Goal: Task Accomplishment & Management: Complete application form

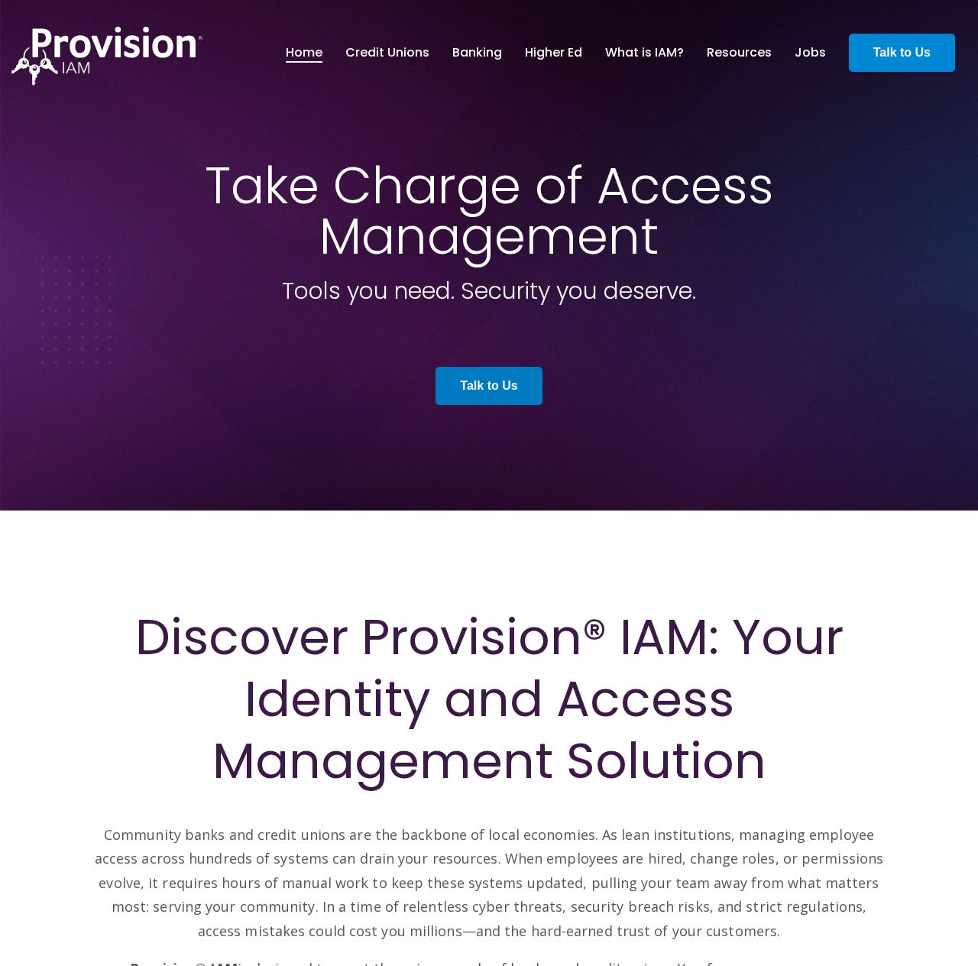
click at [912, 50] on strong "Talk to Us" at bounding box center [901, 52] width 57 height 13
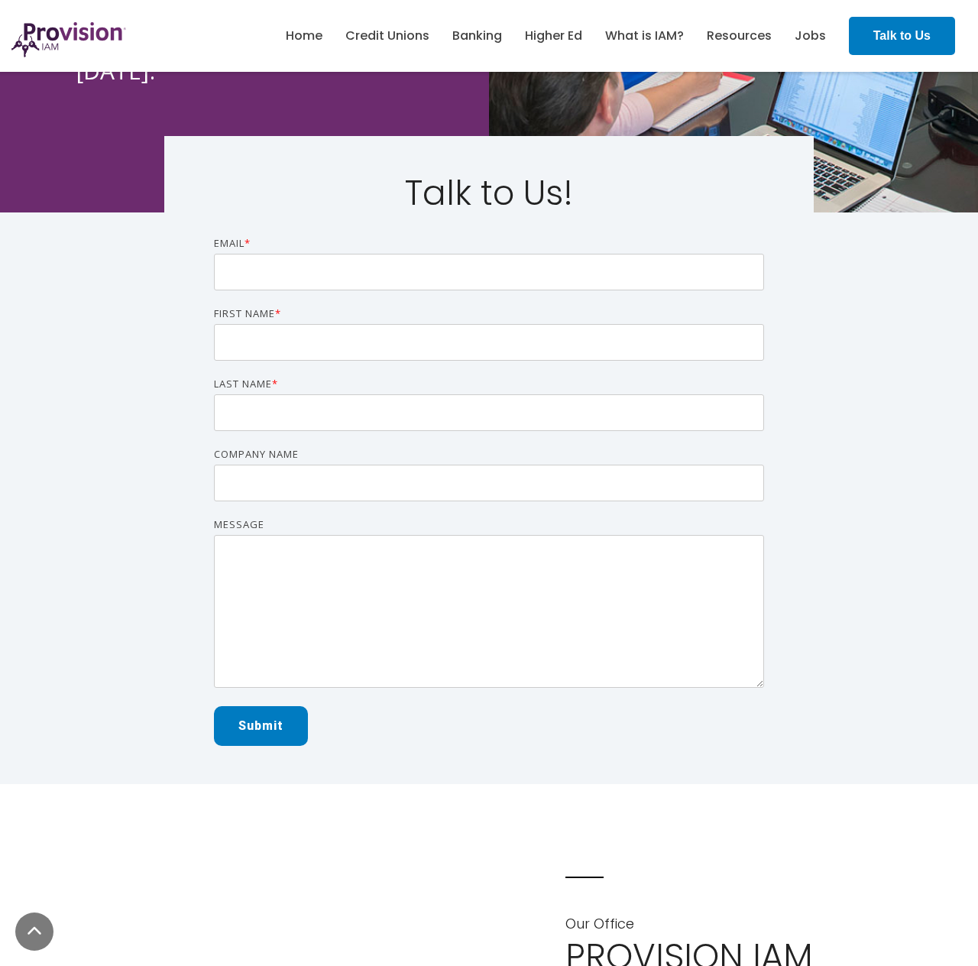
scroll to position [530, 0]
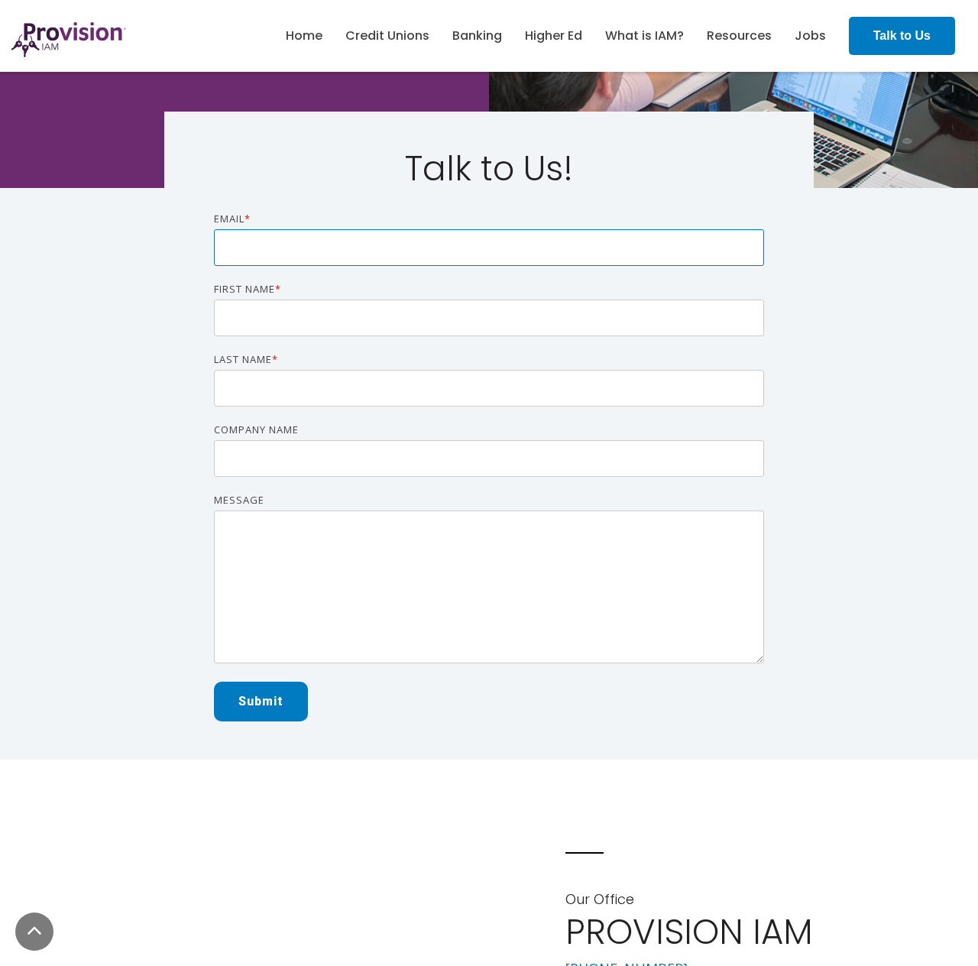
click at [297, 256] on input "Email *" at bounding box center [489, 247] width 550 height 37
type input "bobbie9@gmail.com"
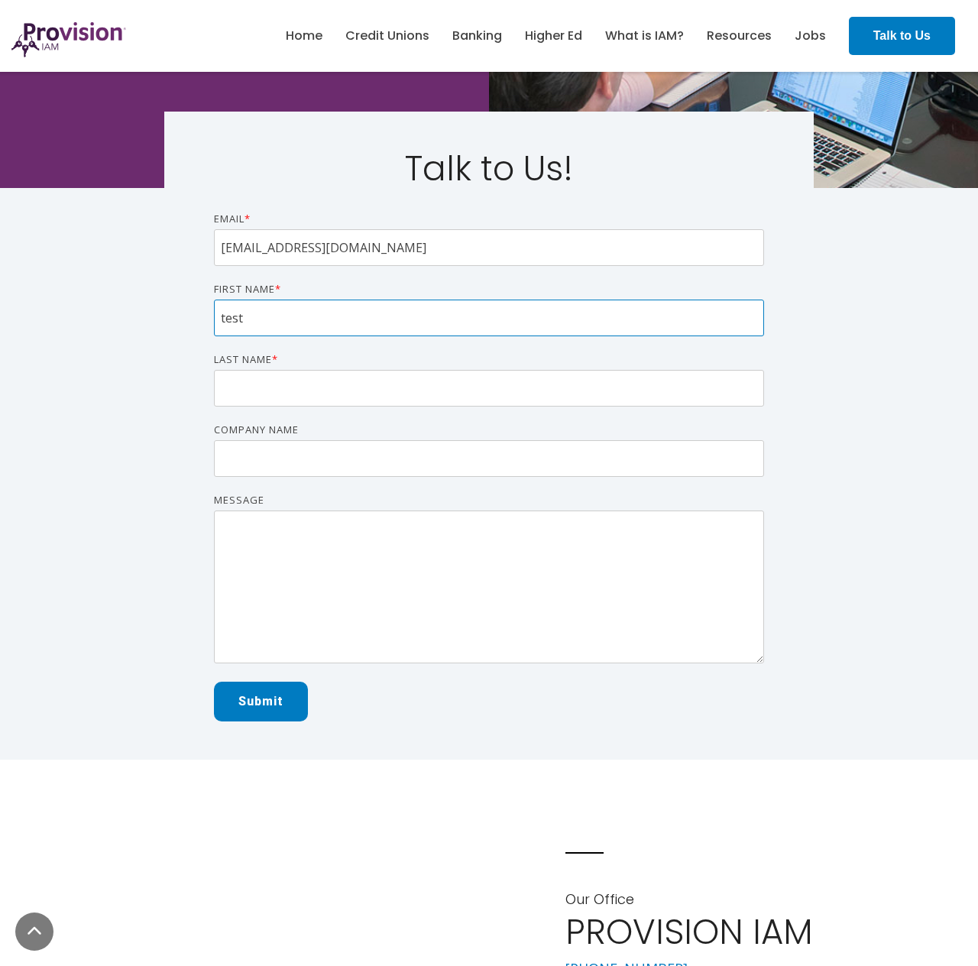
type input "test"
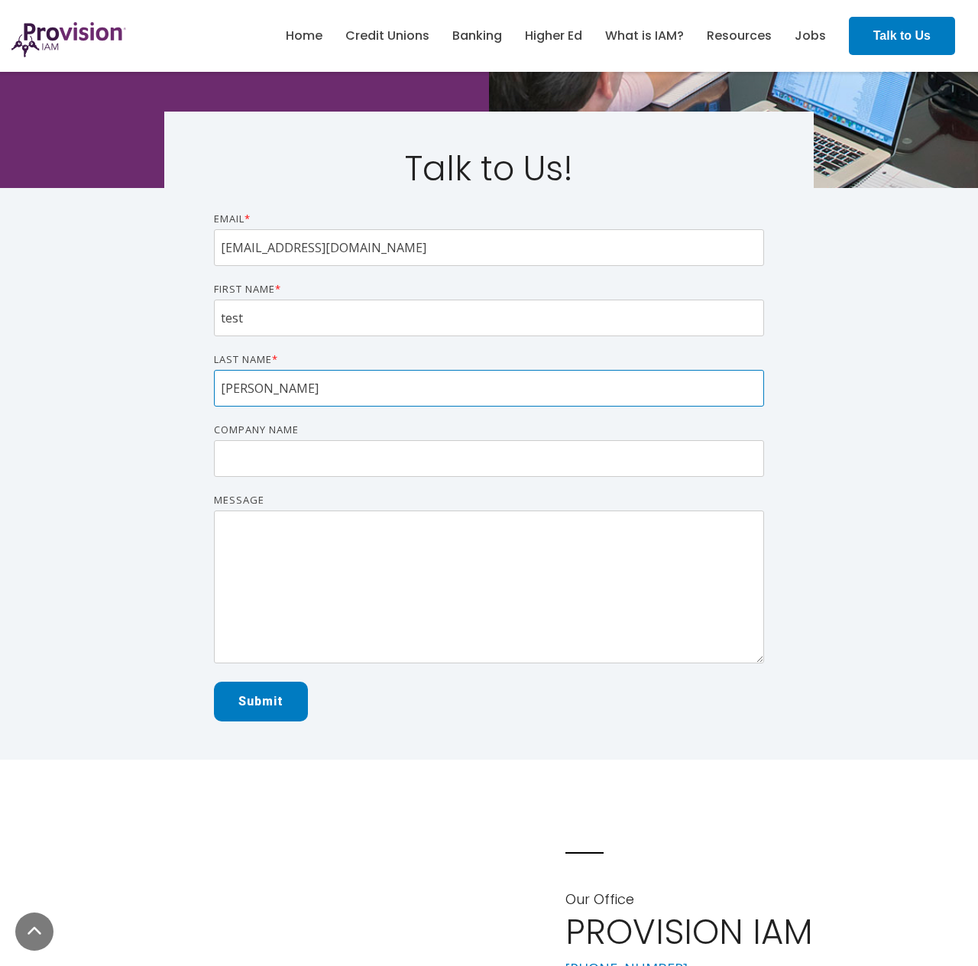
type input "cooper"
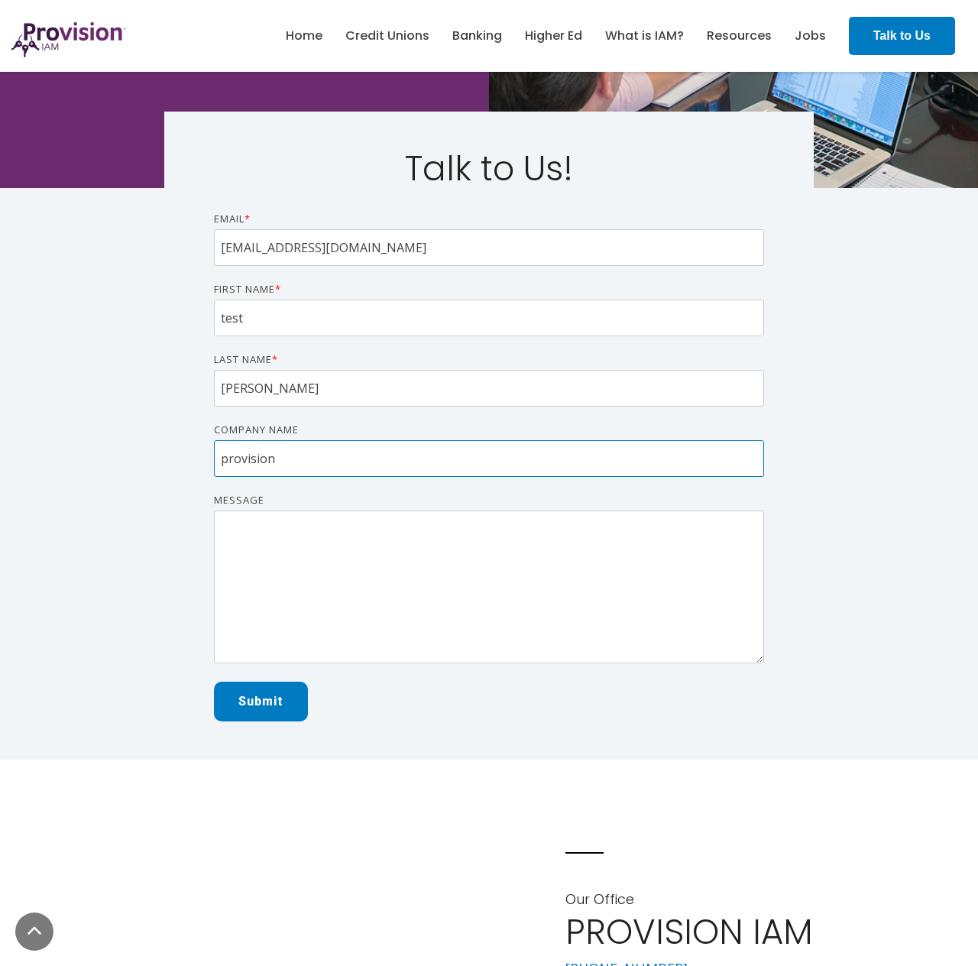
type input "provision"
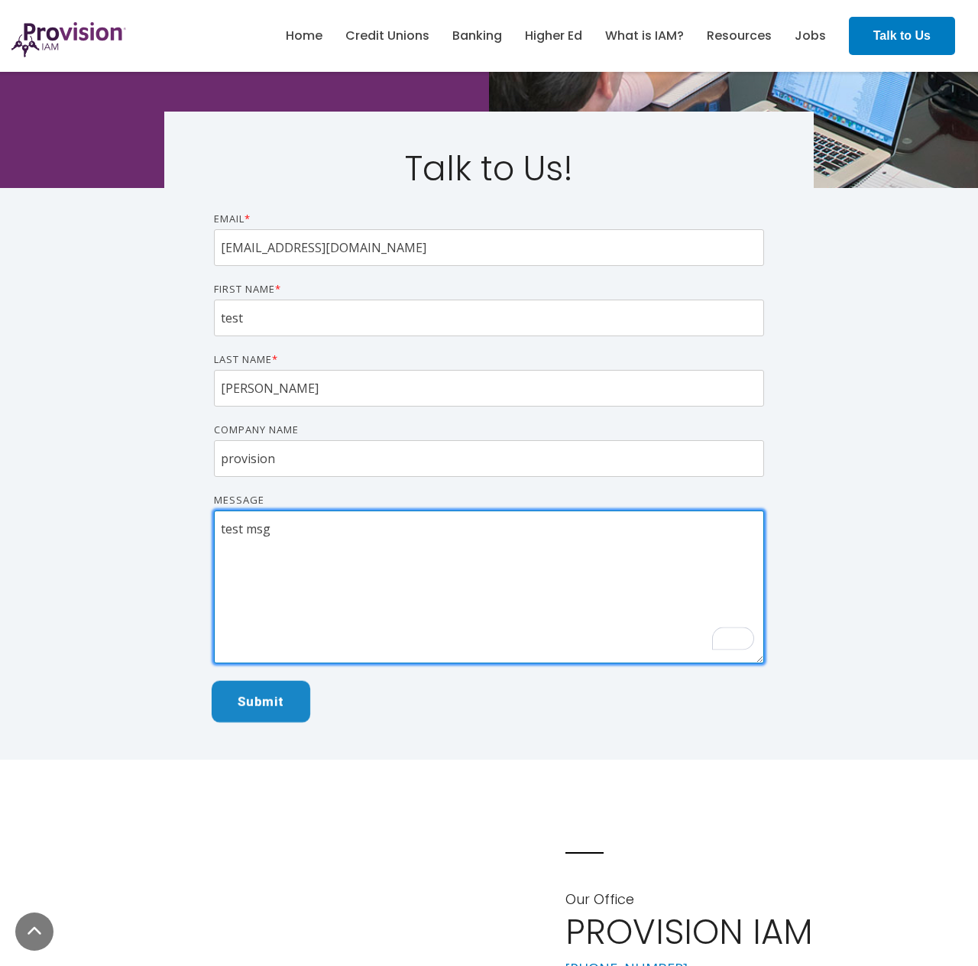
type textarea "test msg"
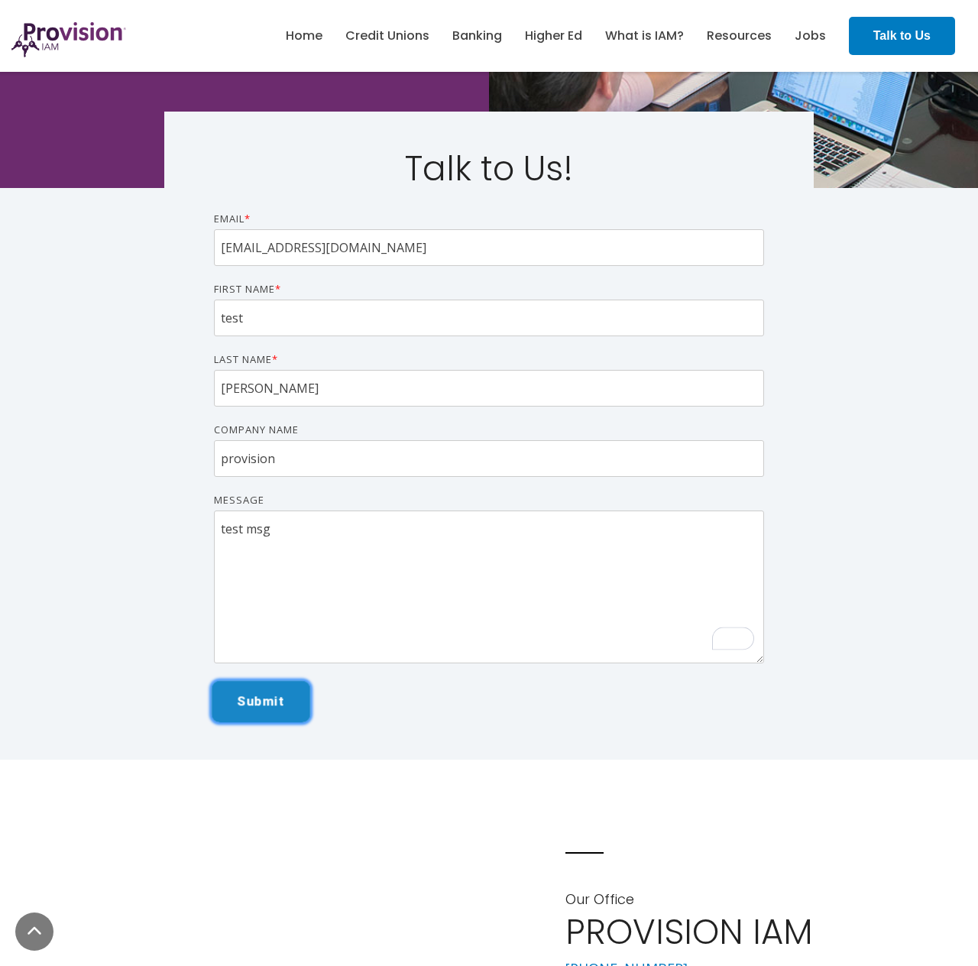
click at [262, 701] on input "Submit" at bounding box center [261, 701] width 99 height 42
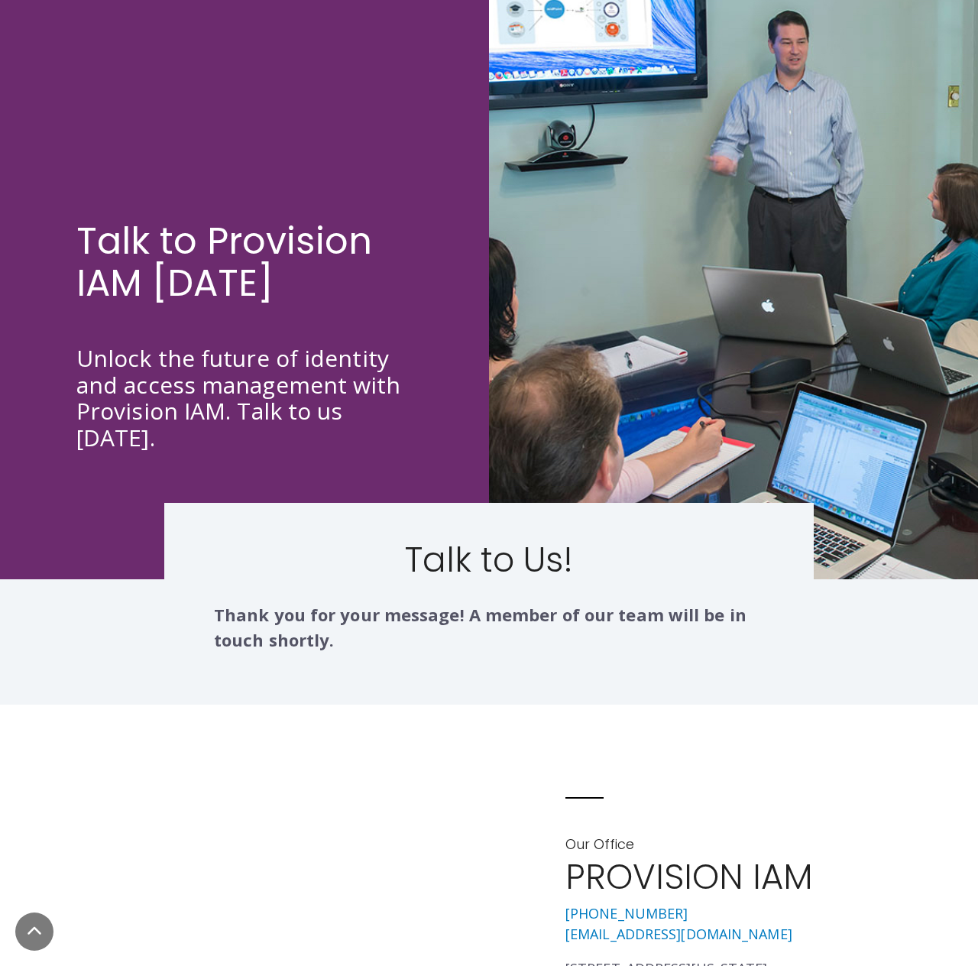
scroll to position [0, 0]
